Goal: Find specific fact: Find specific fact

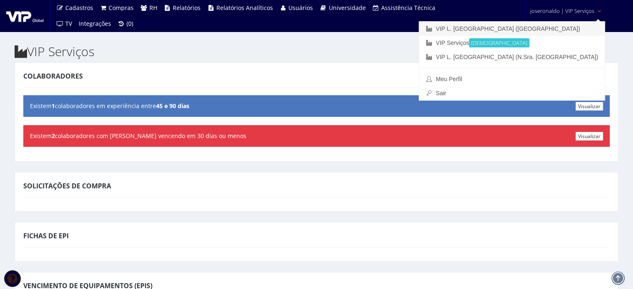
click at [554, 30] on link "VIP L. [GEOGRAPHIC_DATA] ([GEOGRAPHIC_DATA])" at bounding box center [512, 29] width 186 height 14
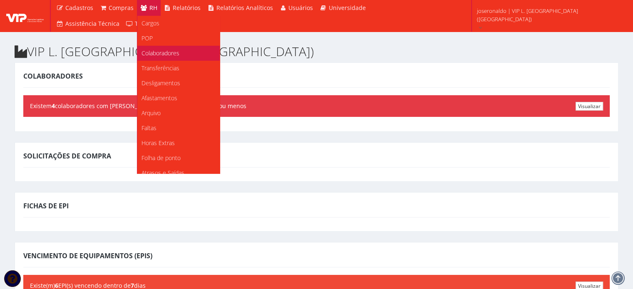
click at [156, 54] on span "Colaboradores" at bounding box center [160, 53] width 38 height 8
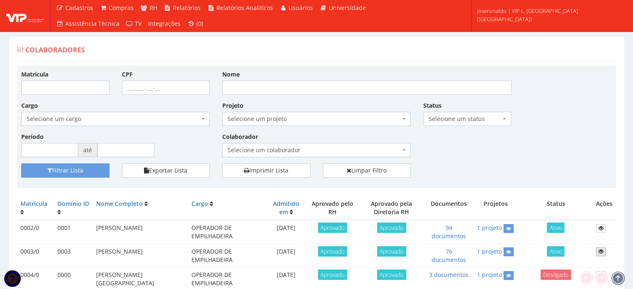
click at [601, 250] on icon at bounding box center [600, 252] width 5 height 6
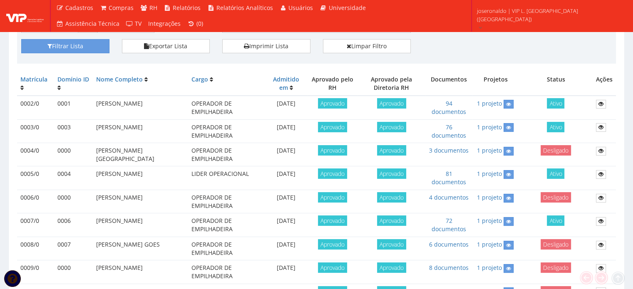
scroll to position [125, 0]
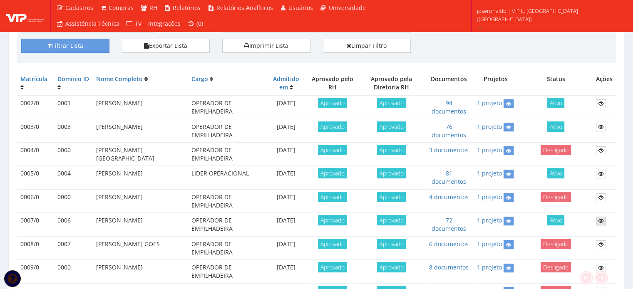
click at [597, 221] on link at bounding box center [601, 221] width 10 height 9
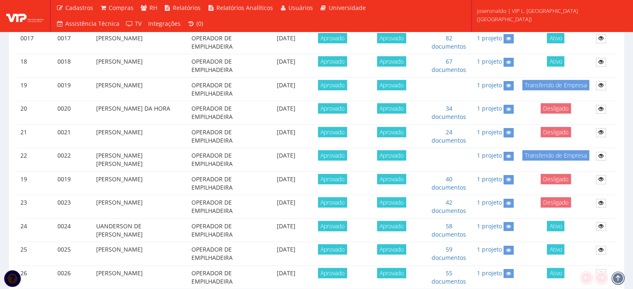
scroll to position [665, 0]
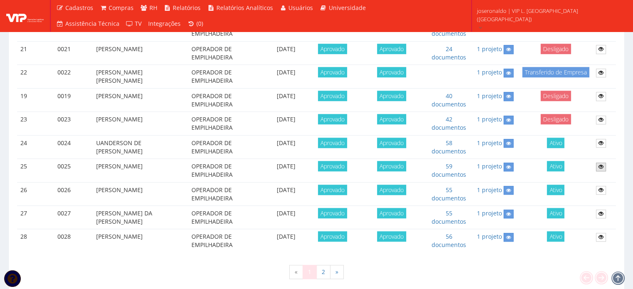
click at [597, 166] on link at bounding box center [601, 167] width 10 height 9
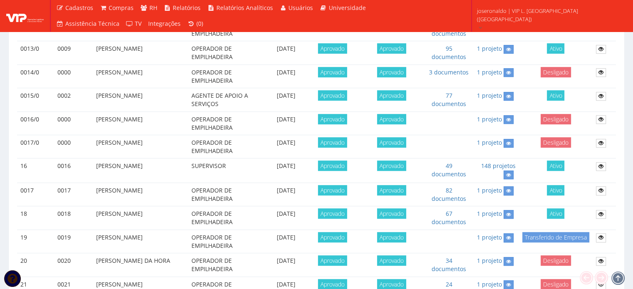
scroll to position [416, 0]
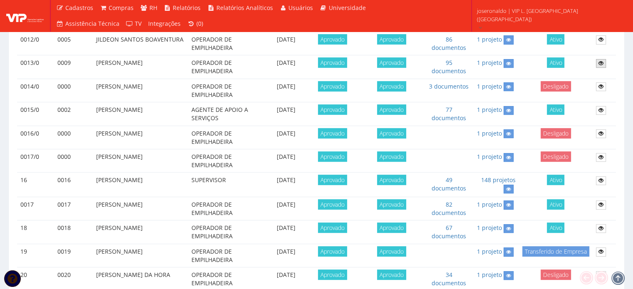
click at [601, 62] on icon at bounding box center [600, 63] width 5 height 6
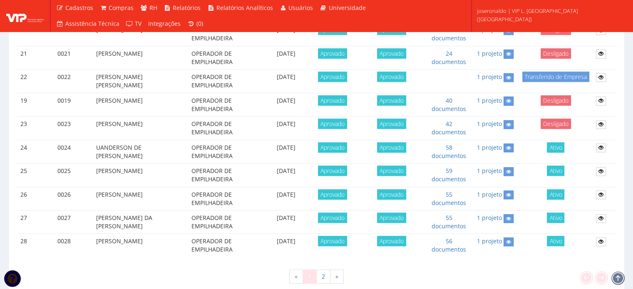
scroll to position [665, 0]
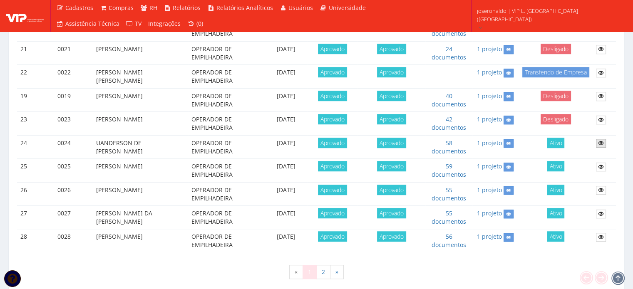
click at [601, 140] on icon at bounding box center [600, 143] width 5 height 6
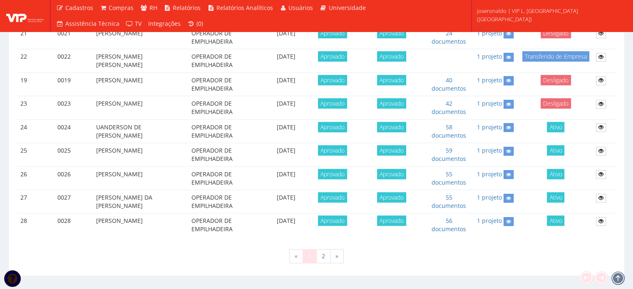
scroll to position [695, 0]
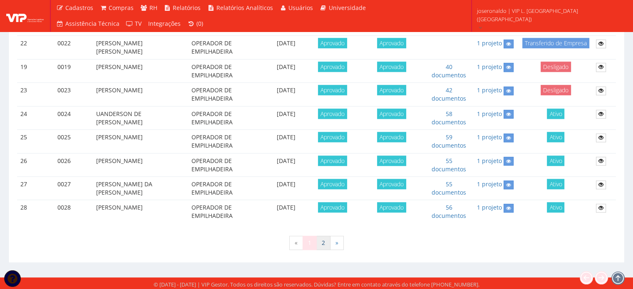
click at [321, 239] on link "2" at bounding box center [323, 243] width 14 height 14
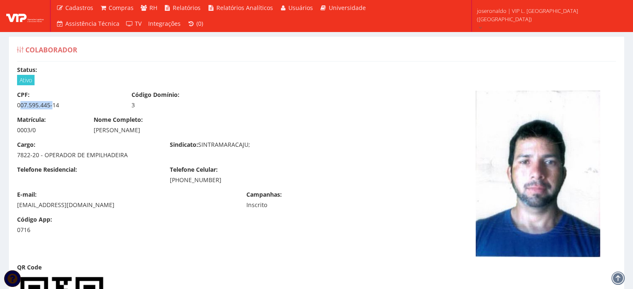
drag, startPoint x: 19, startPoint y: 104, endPoint x: 51, endPoint y: 103, distance: 32.5
click at [51, 103] on div "007.595.445-14" at bounding box center [68, 105] width 102 height 8
drag, startPoint x: 15, startPoint y: 104, endPoint x: 59, endPoint y: 106, distance: 43.7
click at [59, 106] on div "CPF: 007.595.445-14" at bounding box center [68, 100] width 114 height 19
copy div "007.595.445-14"
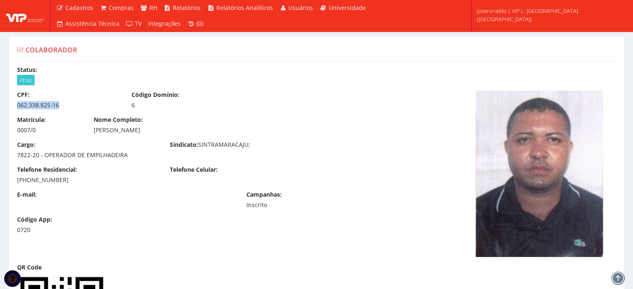
drag, startPoint x: 60, startPoint y: 105, endPoint x: 2, endPoint y: 108, distance: 58.3
copy div "062.338.825-16"
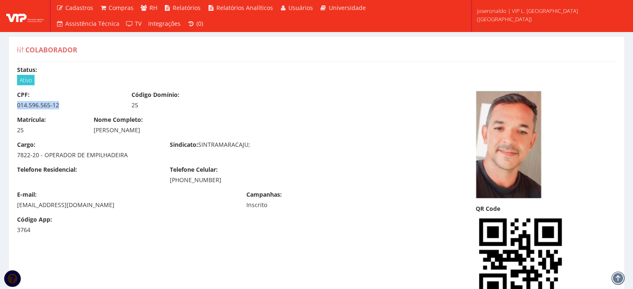
drag, startPoint x: 57, startPoint y: 106, endPoint x: 7, endPoint y: 106, distance: 50.3
copy div "014.596.565-12"
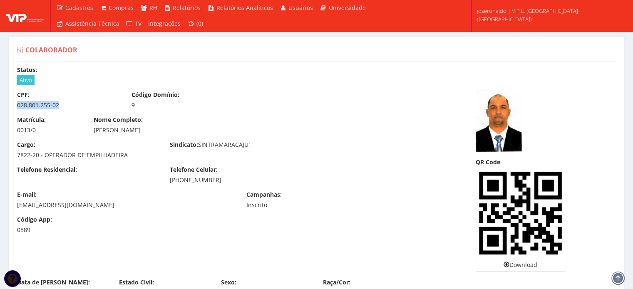
drag, startPoint x: 59, startPoint y: 103, endPoint x: 15, endPoint y: 101, distance: 43.7
click at [15, 101] on div "CPF: 028.801.255-02" at bounding box center [68, 100] width 114 height 19
copy div "028.801.255-02"
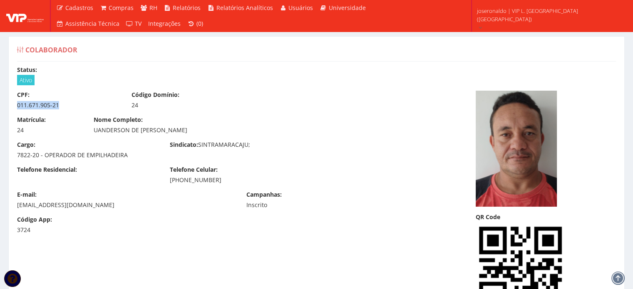
drag, startPoint x: 58, startPoint y: 102, endPoint x: 14, endPoint y: 104, distance: 44.1
click at [14, 104] on div "CPF: 011.671.905-21" at bounding box center [68, 100] width 114 height 19
copy div "011.671.905-21"
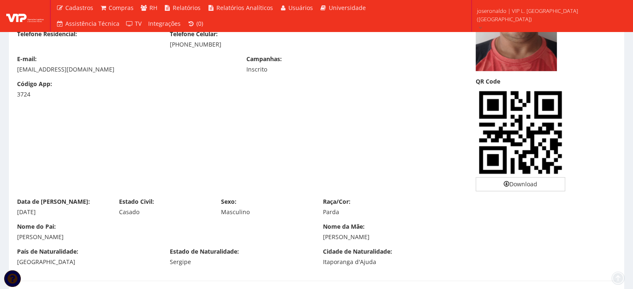
scroll to position [166, 0]
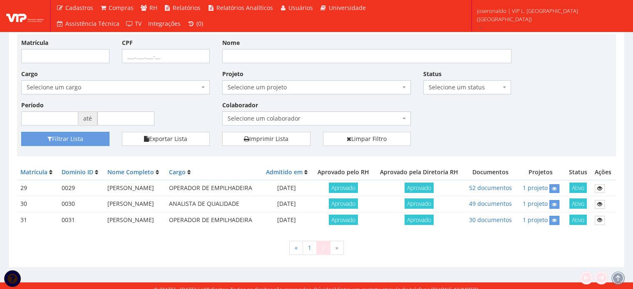
scroll to position [71, 0]
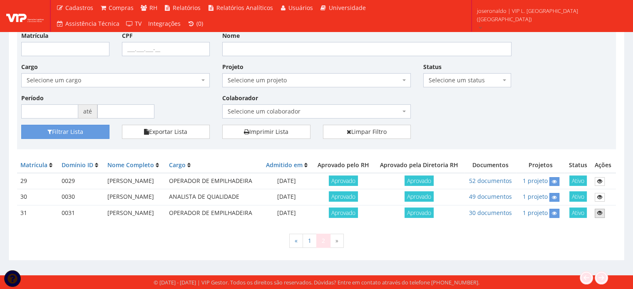
click at [600, 210] on icon at bounding box center [599, 213] width 5 height 6
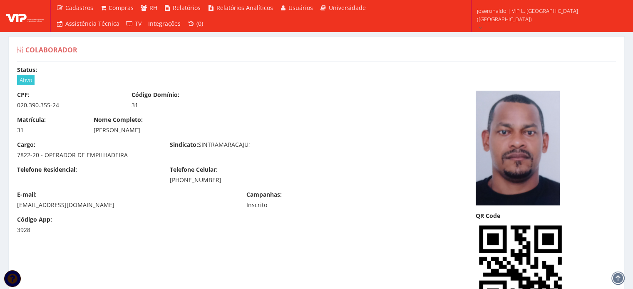
click at [36, 105] on div "020.390.355-24" at bounding box center [68, 105] width 102 height 8
copy div "020.390.355-24"
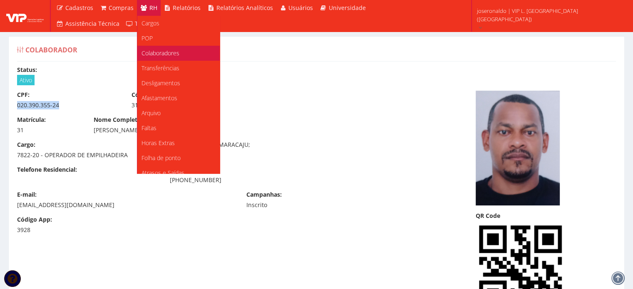
click at [152, 55] on span "Colaboradores" at bounding box center [160, 53] width 38 height 8
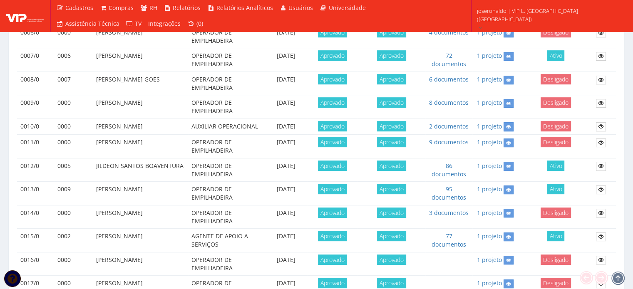
scroll to position [291, 0]
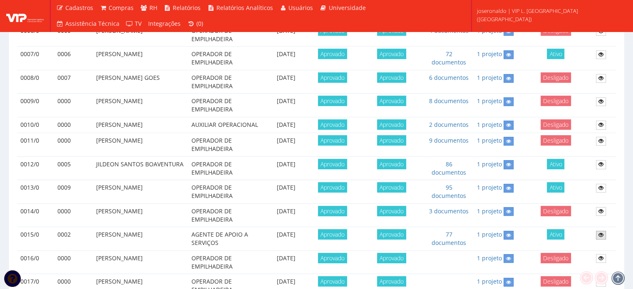
click at [596, 231] on link at bounding box center [601, 235] width 10 height 9
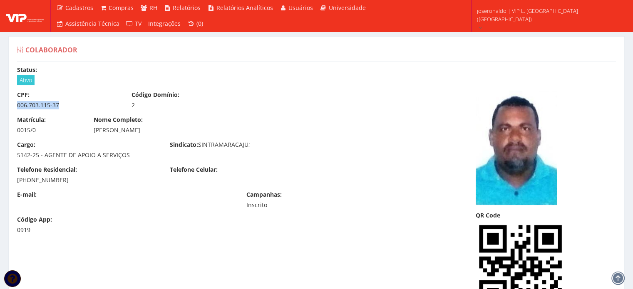
drag, startPoint x: 58, startPoint y: 101, endPoint x: 1, endPoint y: 101, distance: 56.6
copy div "006.703.115-37"
